Goal: Task Accomplishment & Management: Use online tool/utility

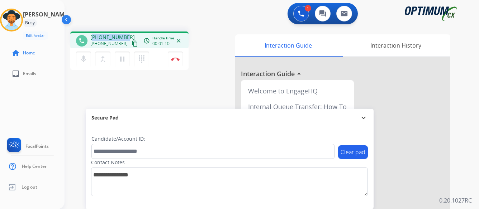
drag, startPoint x: 94, startPoint y: 37, endPoint x: 129, endPoint y: 32, distance: 35.2
click at [129, 32] on div "phone [PHONE_NUMBER] [PHONE_NUMBER] content_copy access_time Call metrics Queue…" at bounding box center [129, 40] width 118 height 17
copy span "14752540588"
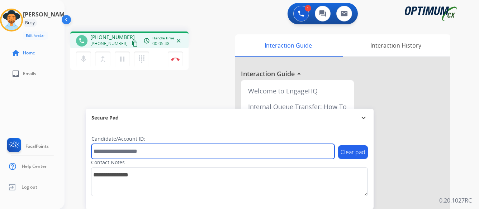
paste input "*******"
type input "*******"
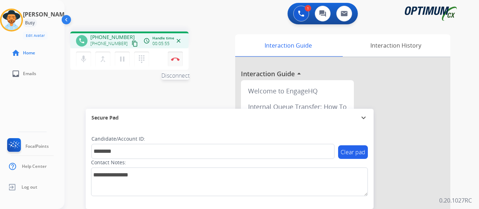
click at [174, 58] on img at bounding box center [175, 59] width 9 height 4
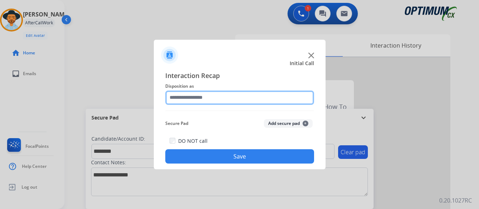
click at [217, 98] on input "text" at bounding box center [239, 98] width 149 height 14
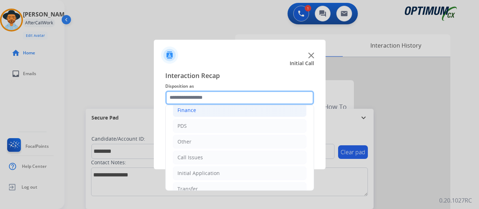
scroll to position [49, 0]
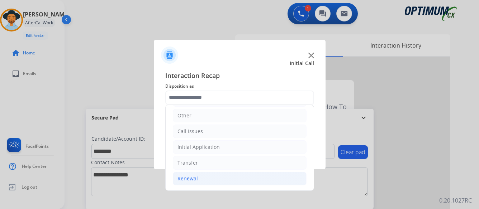
click at [183, 177] on div "Renewal" at bounding box center [188, 178] width 20 height 7
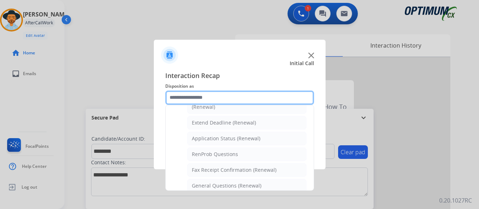
scroll to position [156, 0]
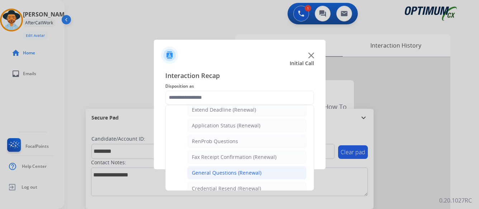
click at [206, 174] on div "General Questions (Renewal)" at bounding box center [227, 173] width 70 height 7
type input "**********"
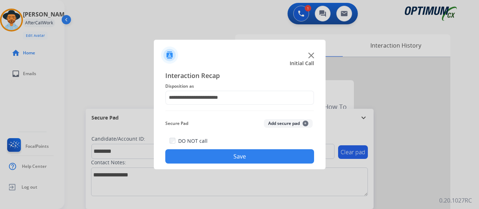
click at [228, 156] on button "Save" at bounding box center [239, 157] width 149 height 14
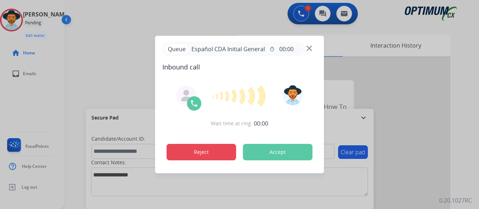
click at [201, 150] on button "Reject" at bounding box center [202, 152] width 70 height 17
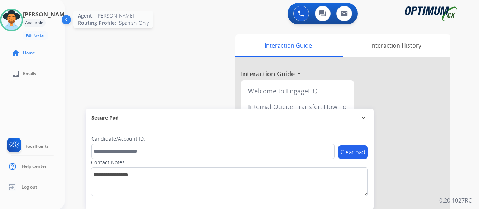
click at [22, 17] on img at bounding box center [11, 20] width 20 height 20
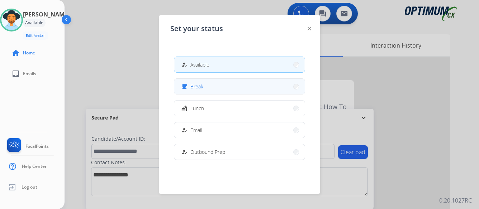
click at [211, 86] on button "free_breakfast Break" at bounding box center [239, 86] width 131 height 15
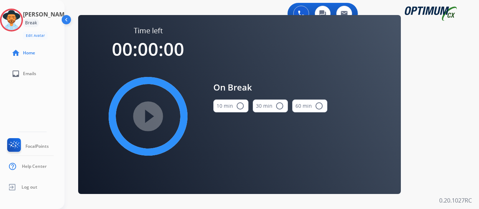
drag, startPoint x: 239, startPoint y: 105, endPoint x: 195, endPoint y: 124, distance: 48.3
click at [239, 105] on mat-icon "radio_button_unchecked" at bounding box center [240, 106] width 9 height 9
click at [147, 116] on mat-icon "play_circle_filled" at bounding box center [148, 116] width 9 height 9
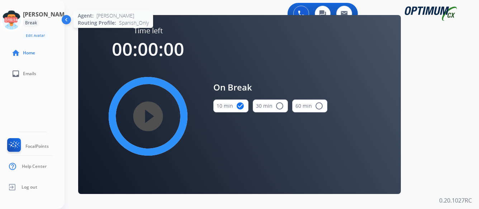
click at [20, 22] on icon at bounding box center [11, 20] width 23 height 23
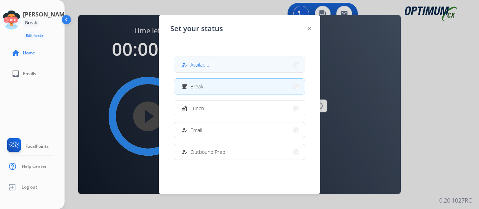
click at [216, 66] on button "how_to_reg Available" at bounding box center [239, 64] width 131 height 15
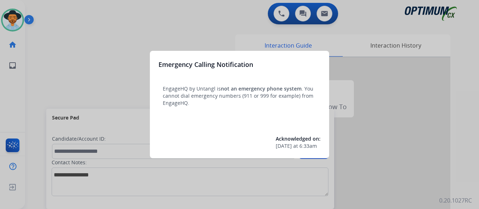
click at [115, 85] on div at bounding box center [239, 104] width 479 height 209
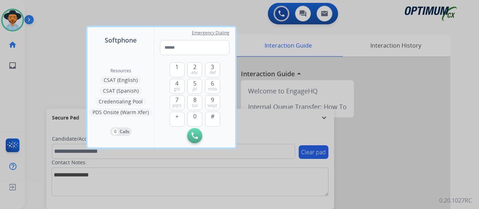
click at [63, 79] on div at bounding box center [239, 104] width 479 height 209
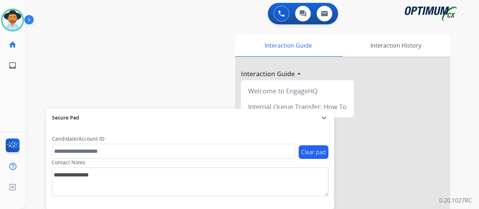
click at [30, 18] on img at bounding box center [30, 21] width 12 height 14
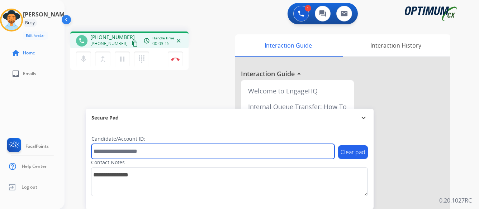
paste input "*******"
type input "*******"
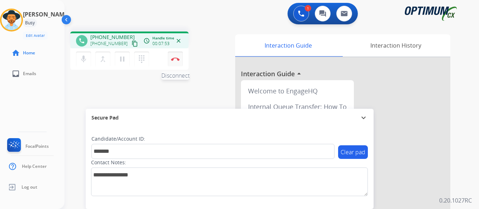
click at [175, 58] on img at bounding box center [175, 59] width 9 height 4
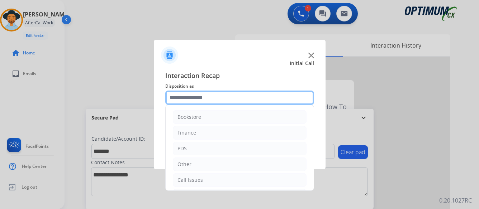
click at [242, 94] on input "text" at bounding box center [239, 98] width 149 height 14
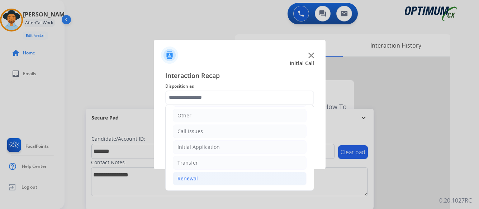
click at [185, 176] on div "Renewal" at bounding box center [188, 178] width 20 height 7
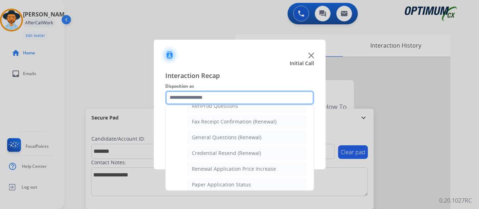
scroll to position [192, 0]
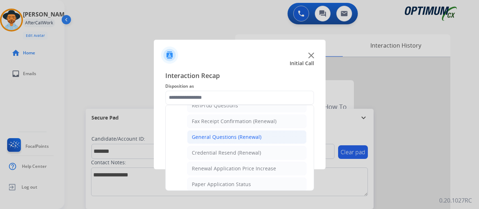
click at [228, 136] on div "General Questions (Renewal)" at bounding box center [227, 137] width 70 height 7
type input "**********"
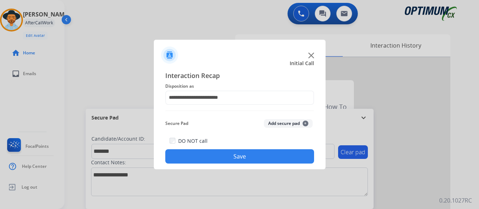
click at [236, 156] on button "Save" at bounding box center [239, 157] width 149 height 14
